Goal: Task Accomplishment & Management: Manage account settings

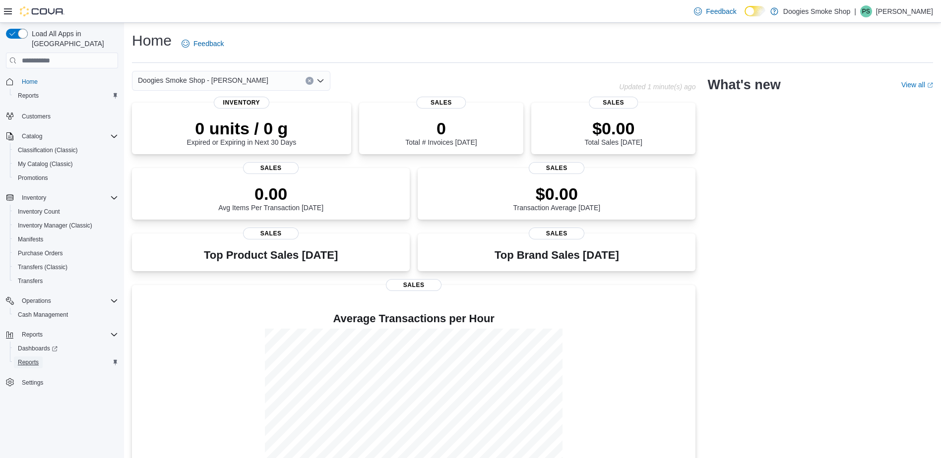
click at [20, 358] on span "Reports" at bounding box center [28, 362] width 21 height 8
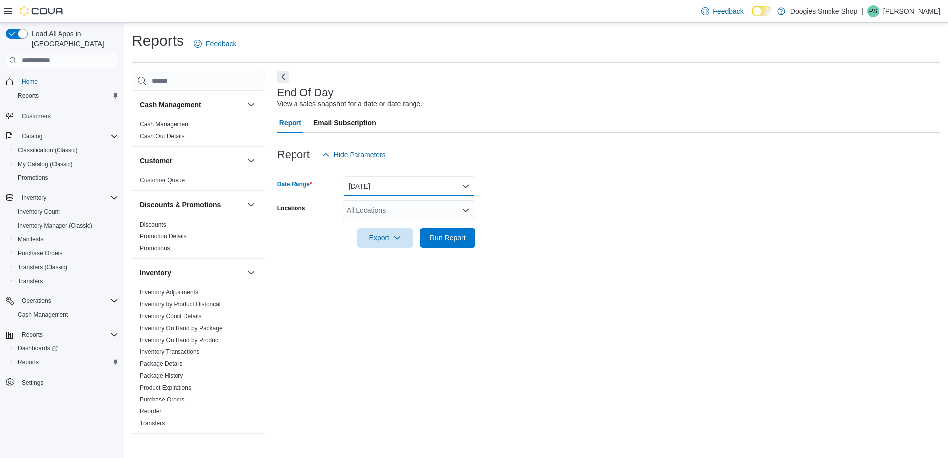
click at [463, 181] on button "[DATE]" at bounding box center [409, 187] width 133 height 20
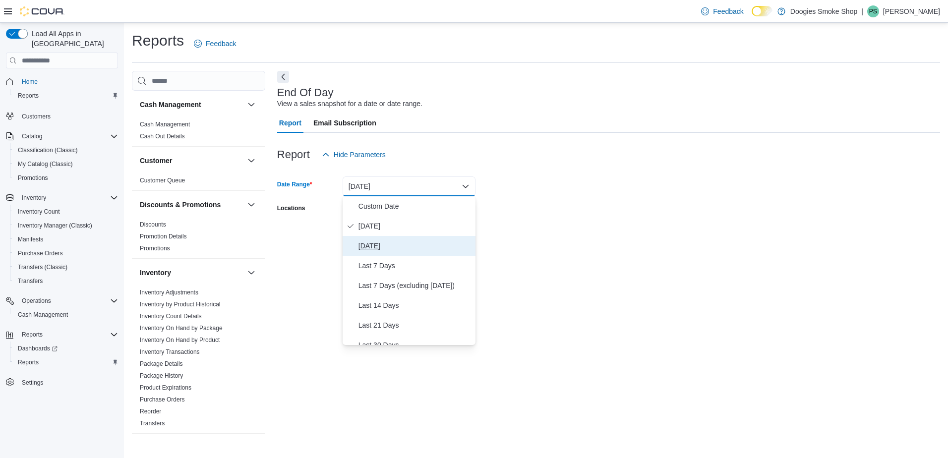
click at [387, 246] on span "[DATE]" at bounding box center [414, 246] width 113 height 12
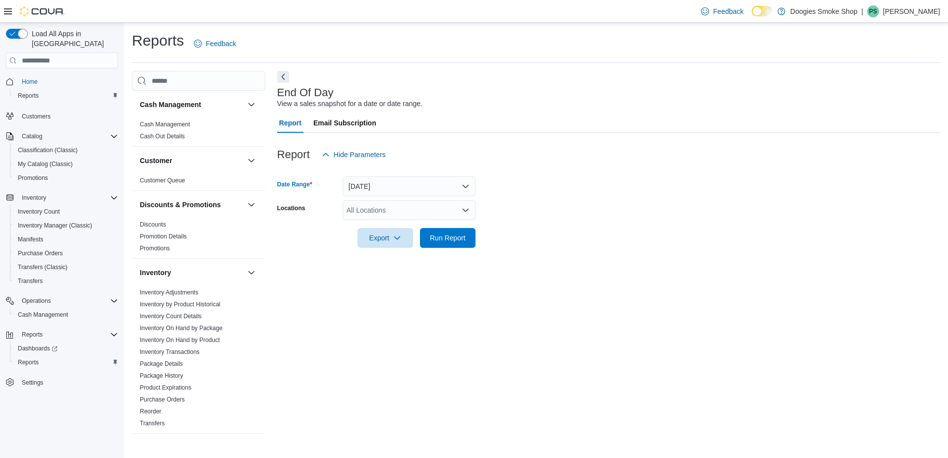
click at [464, 205] on div "All Locations" at bounding box center [409, 210] width 133 height 20
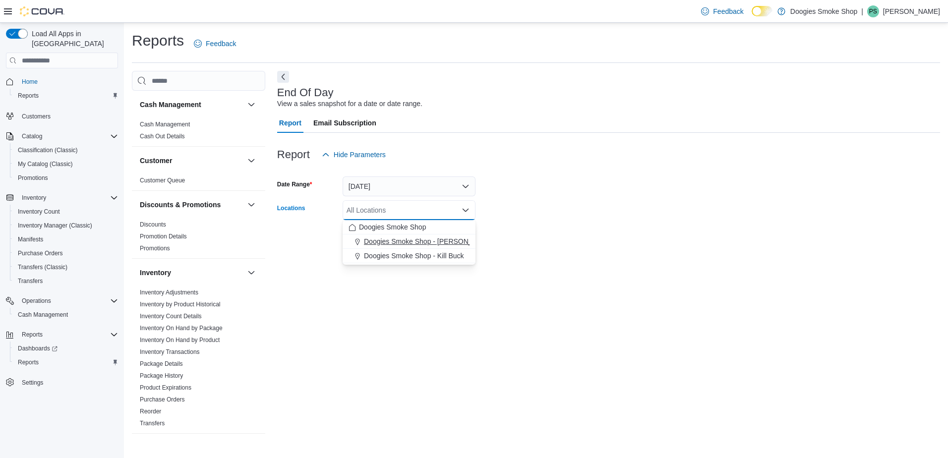
drag, startPoint x: 444, startPoint y: 238, endPoint x: 488, endPoint y: 237, distance: 44.7
click at [444, 239] on span "Doogies Smoke Shop - [PERSON_NAME]" at bounding box center [429, 242] width 130 height 10
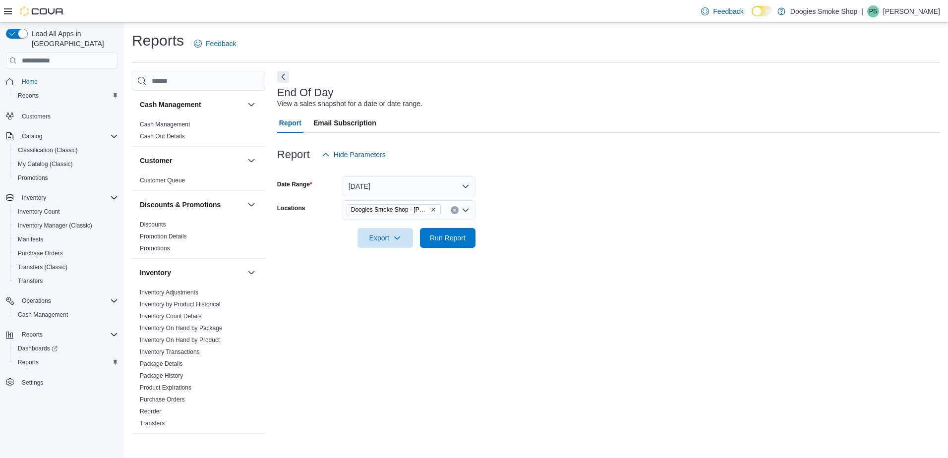
drag, startPoint x: 586, startPoint y: 233, endPoint x: 478, endPoint y: 245, distance: 108.3
click at [583, 235] on form "Date Range [DATE] Locations Doogies Smoke Shop - Irving Export Run Report" at bounding box center [608, 206] width 663 height 83
click at [381, 237] on span "Export" at bounding box center [385, 238] width 44 height 20
click at [374, 257] on span "Export to Excel" at bounding box center [386, 258] width 45 height 8
click at [455, 210] on icon "Clear input" at bounding box center [454, 210] width 2 height 2
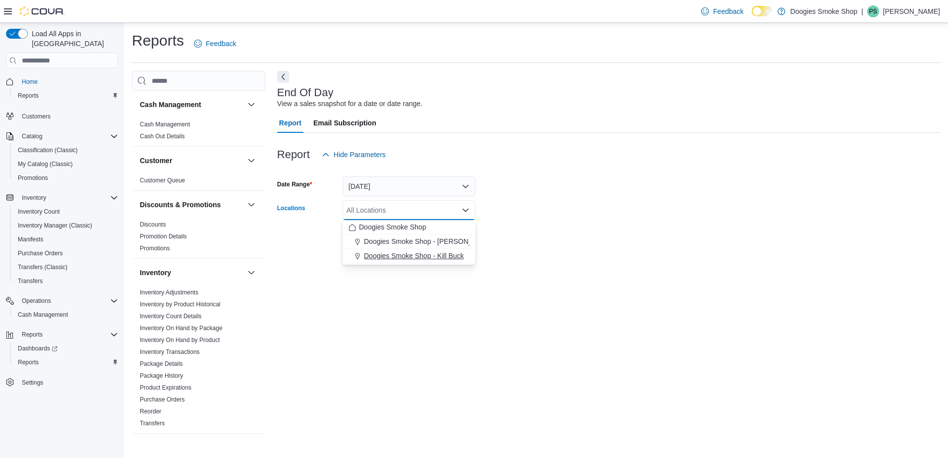
click at [449, 254] on span "Doogies Smoke Shop - Kill Buck" at bounding box center [414, 256] width 100 height 10
click at [547, 291] on div "End Of Day View a sales snapshot for a date or date range. Report Email Subscri…" at bounding box center [608, 252] width 663 height 363
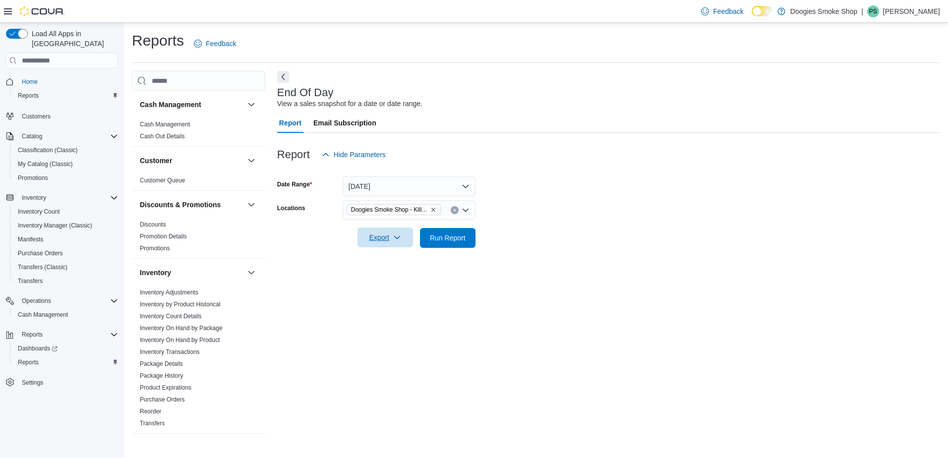
click at [376, 234] on span "Export" at bounding box center [385, 238] width 44 height 20
click at [385, 253] on button "Export to Excel" at bounding box center [386, 258] width 57 height 20
click at [921, 6] on p "[PERSON_NAME]" at bounding box center [911, 11] width 57 height 12
click at [883, 97] on span "Sign Out" at bounding box center [876, 97] width 27 height 10
